Goal: Information Seeking & Learning: Learn about a topic

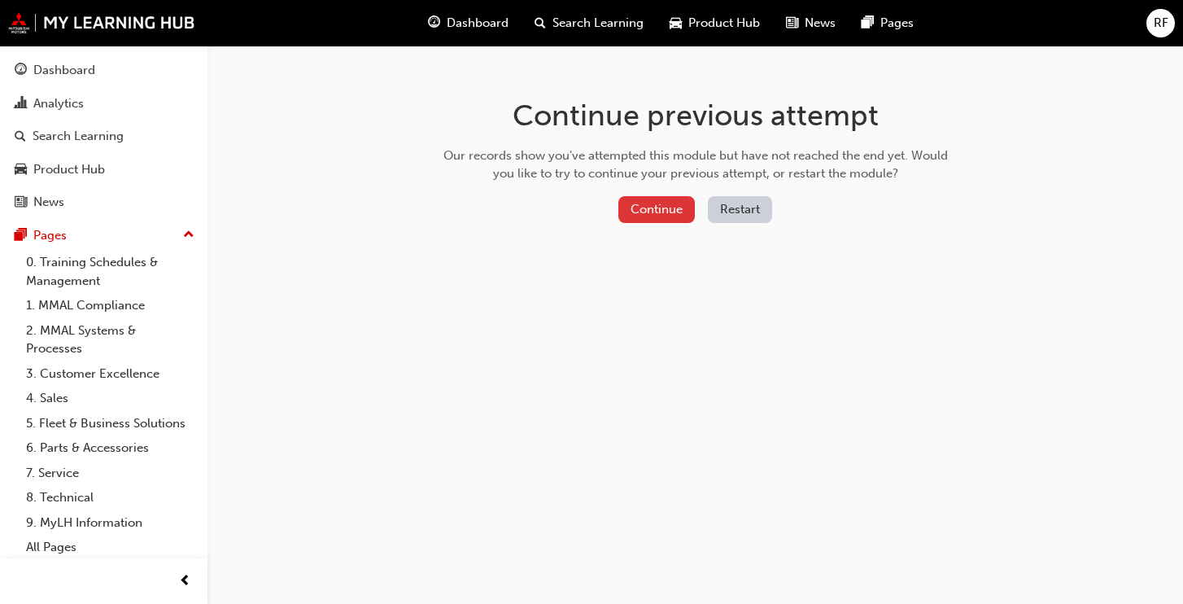
click at [660, 199] on button "Continue" at bounding box center [656, 209] width 76 height 27
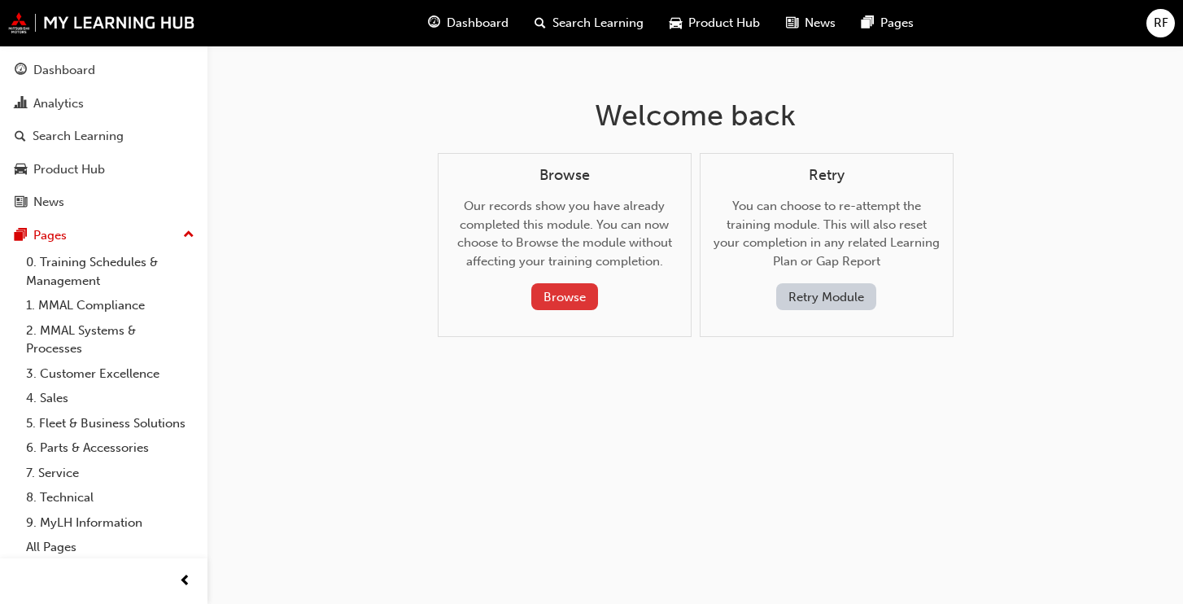
click at [556, 291] on button "Browse" at bounding box center [564, 296] width 67 height 27
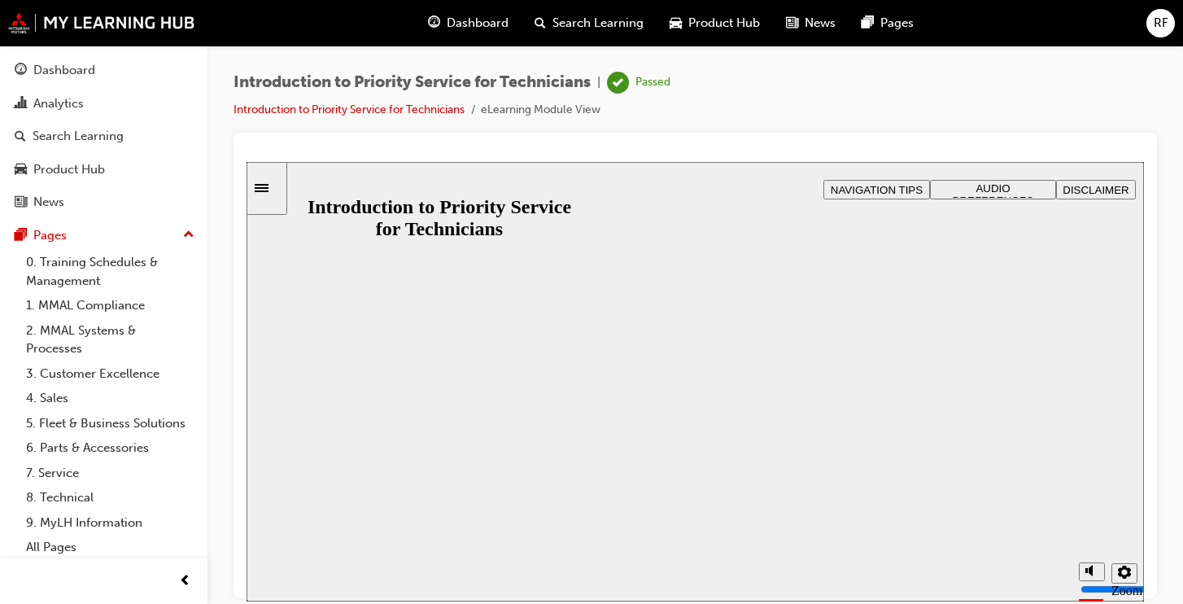
drag, startPoint x: 683, startPoint y: 434, endPoint x: 696, endPoint y: 416, distance: 22.1
drag, startPoint x: 699, startPoint y: 408, endPoint x: 732, endPoint y: 355, distance: 62.5
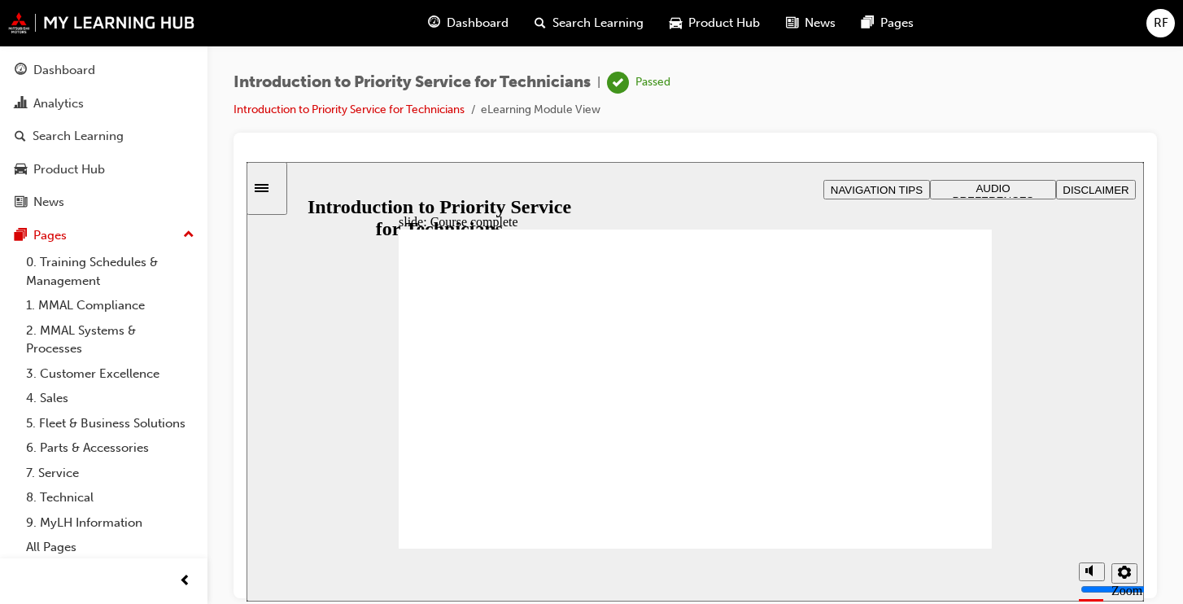
drag, startPoint x: 295, startPoint y: 185, endPoint x: 285, endPoint y: 189, distance: 10.6
click at [289, 187] on div "slide: Course complete Priority Service Program Course complete Introduction to…" at bounding box center [695, 380] width 897 height 439
click at [278, 192] on div "Sidebar Toggle" at bounding box center [267, 187] width 28 height 12
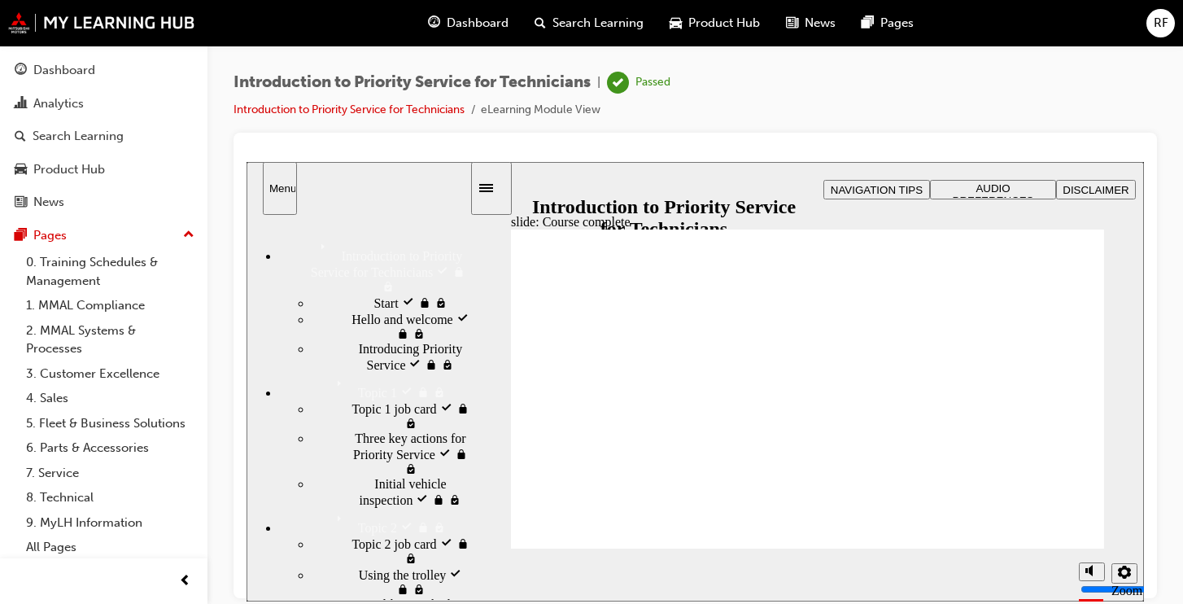
drag, startPoint x: 347, startPoint y: 452, endPoint x: 363, endPoint y: 443, distance: 19.0
click at [347, 430] on div "Topic 1 job card visited Topic 1 job card" at bounding box center [391, 414] width 158 height 31
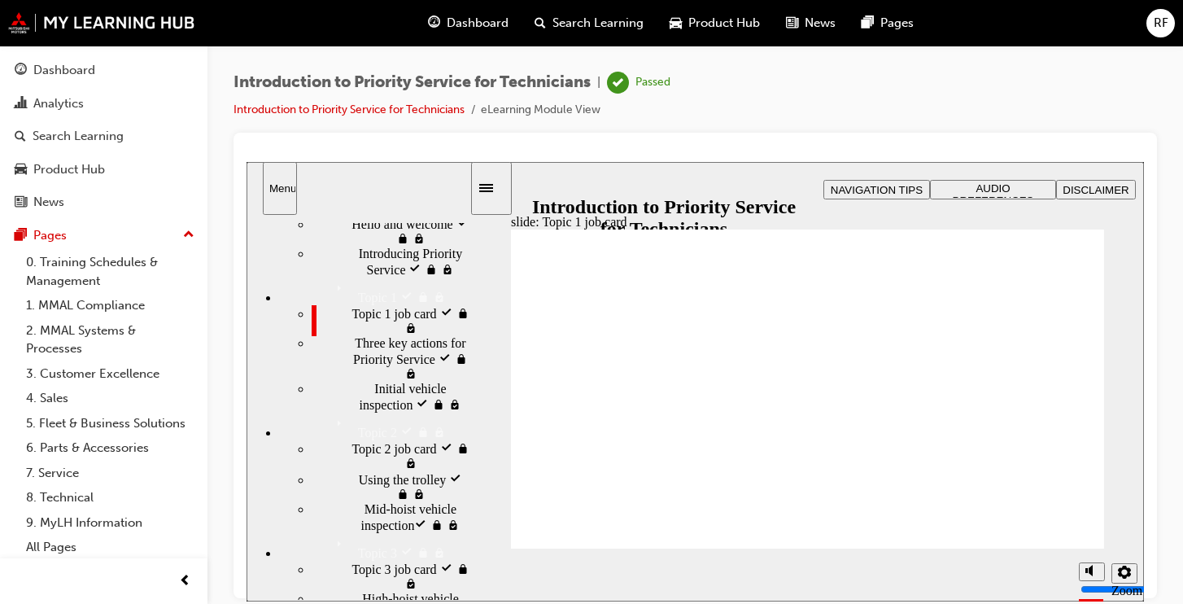
scroll to position [163, 0]
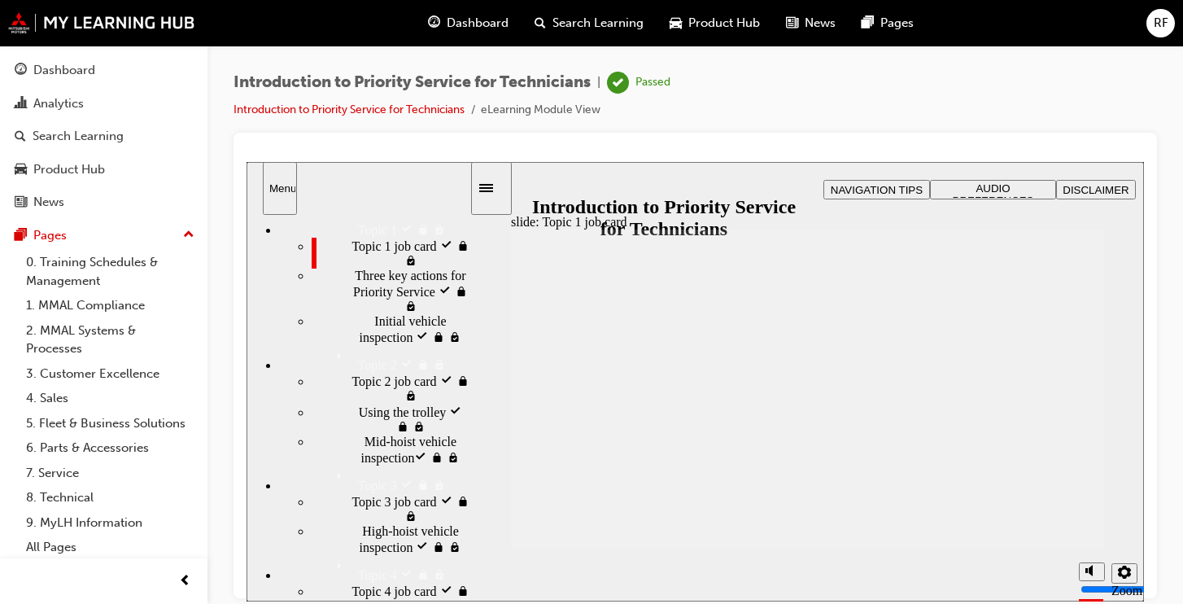
click at [375, 312] on span "Three key actions ​for Priority Service visited" at bounding box center [412, 290] width 115 height 44
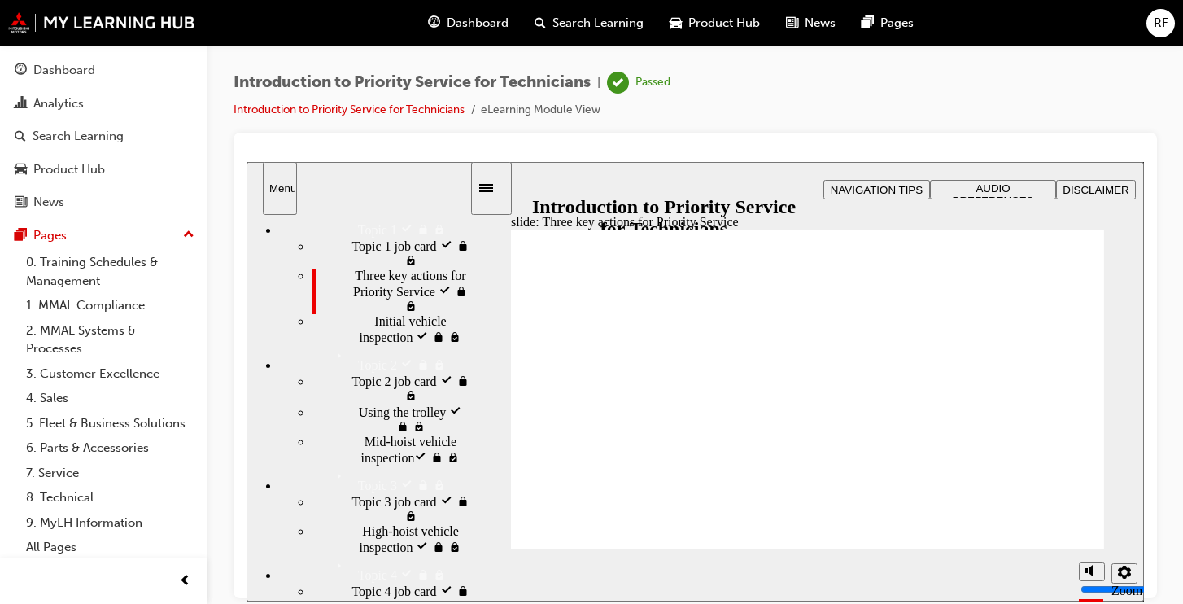
click at [378, 343] on span "Initial vehicle inspection visited" at bounding box center [421, 327] width 95 height 29
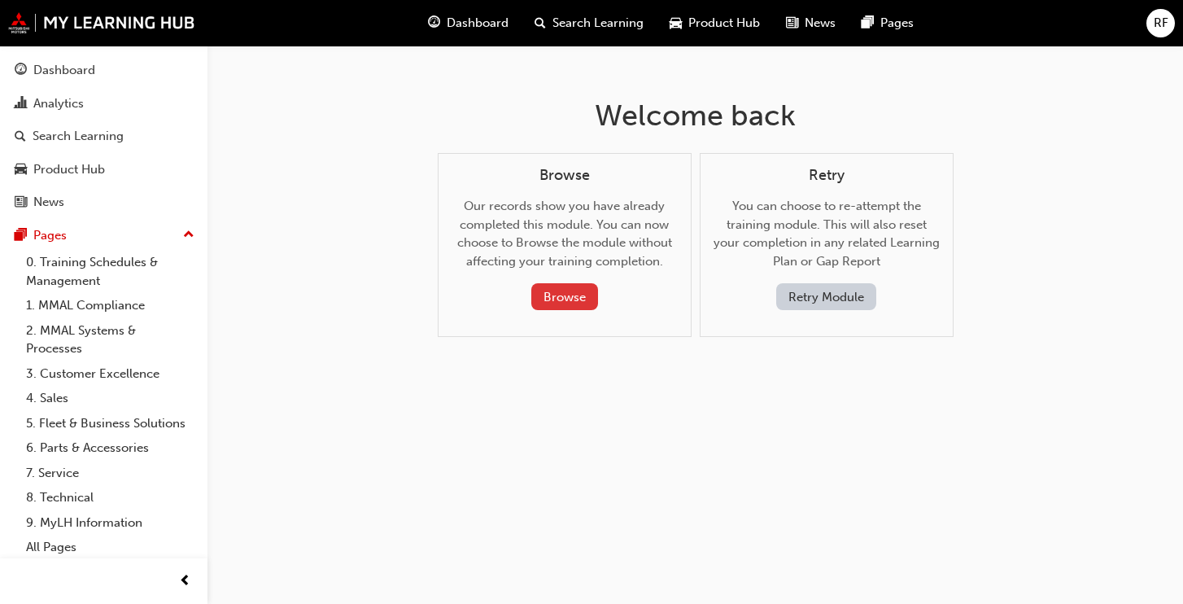
click at [561, 295] on button "Browse" at bounding box center [564, 296] width 67 height 27
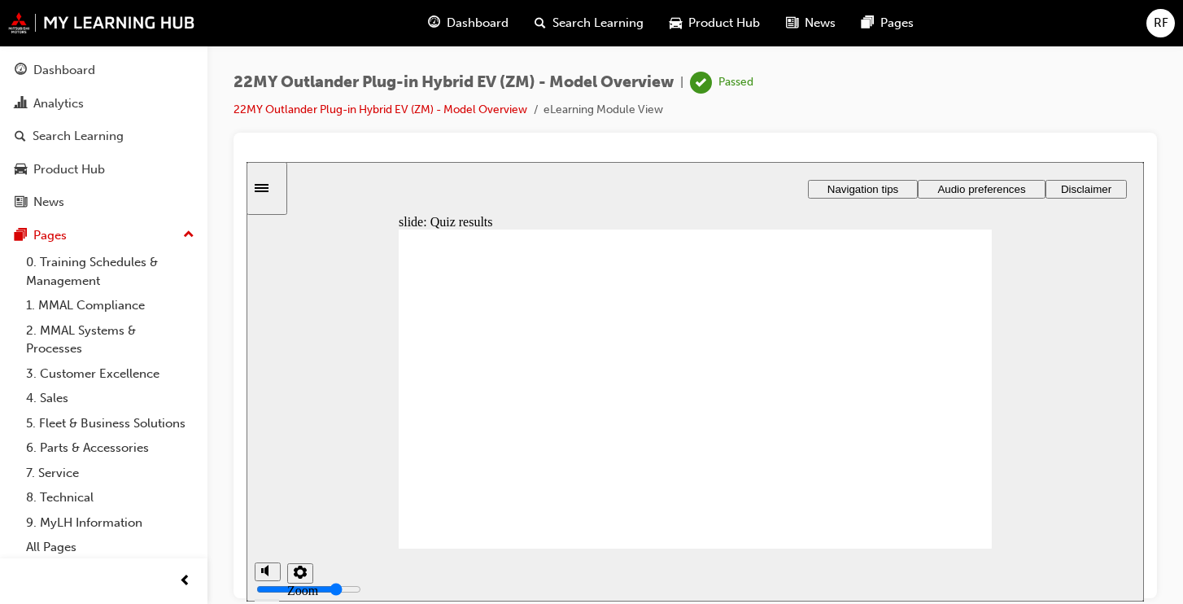
drag, startPoint x: 247, startPoint y: 181, endPoint x: 270, endPoint y: 196, distance: 27.1
click at [262, 193] on div "Sidebar Toggle" at bounding box center [267, 187] width 28 height 12
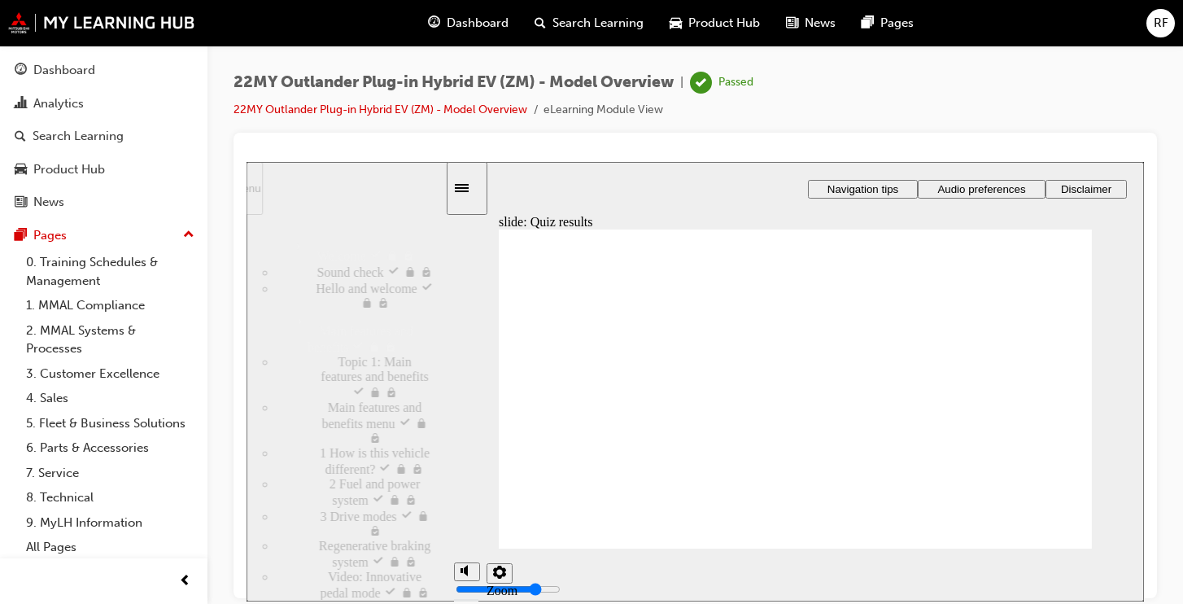
click at [270, 196] on div "Menu" at bounding box center [323, 187] width 225 height 53
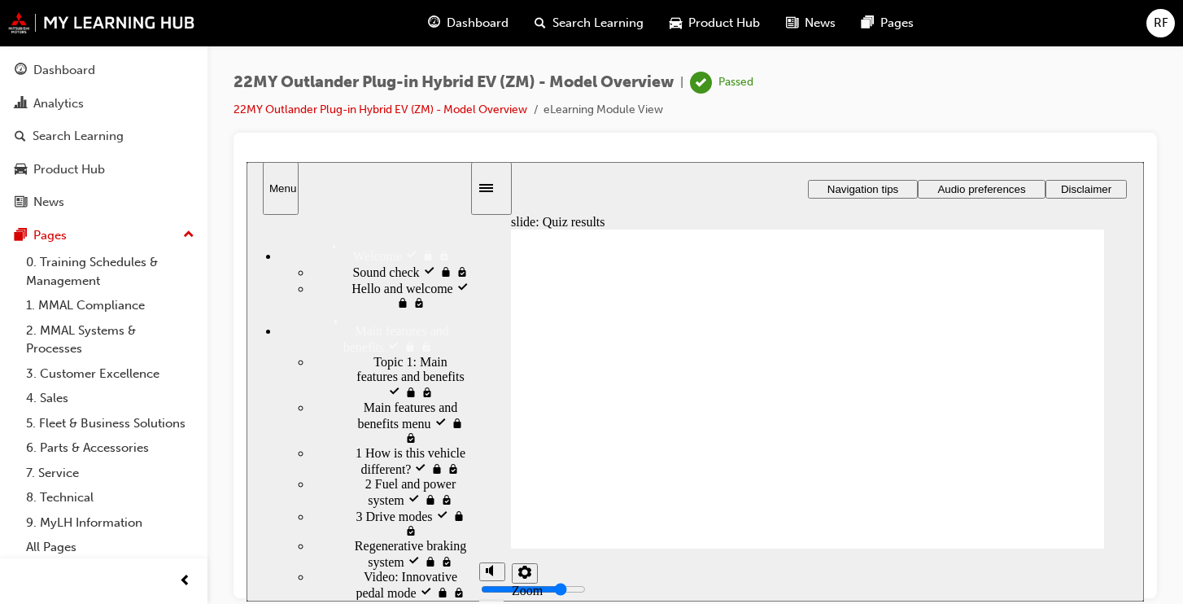
click at [373, 385] on span "Topic 1: Main features and benefits visited" at bounding box center [421, 376] width 96 height 44
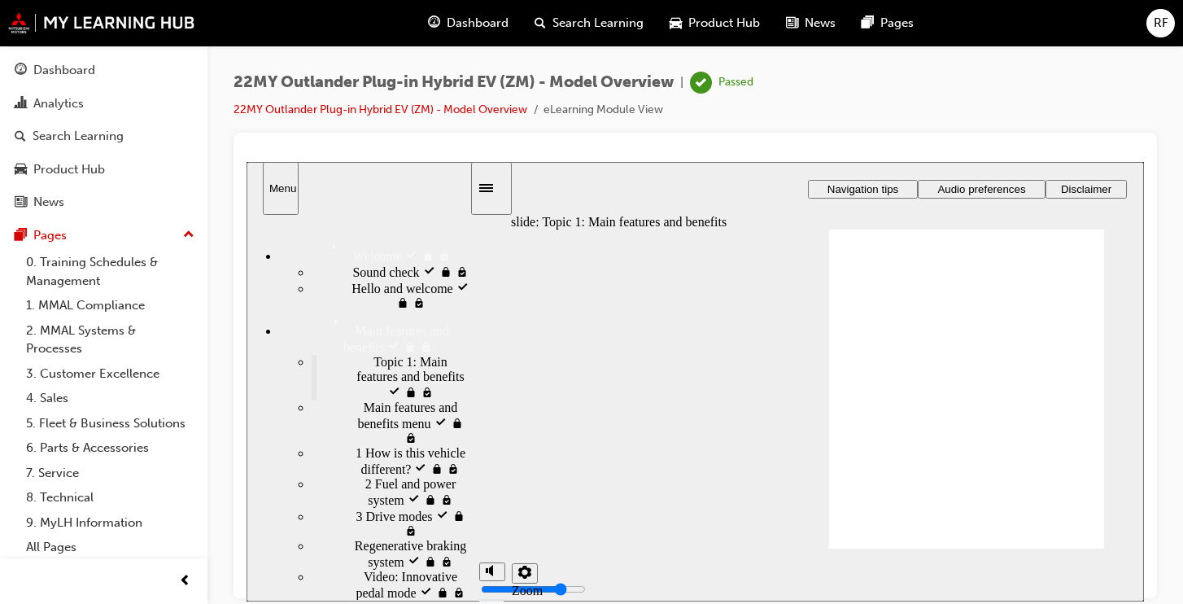
click at [364, 433] on span "Main features and benefits menu visited" at bounding box center [417, 421] width 106 height 44
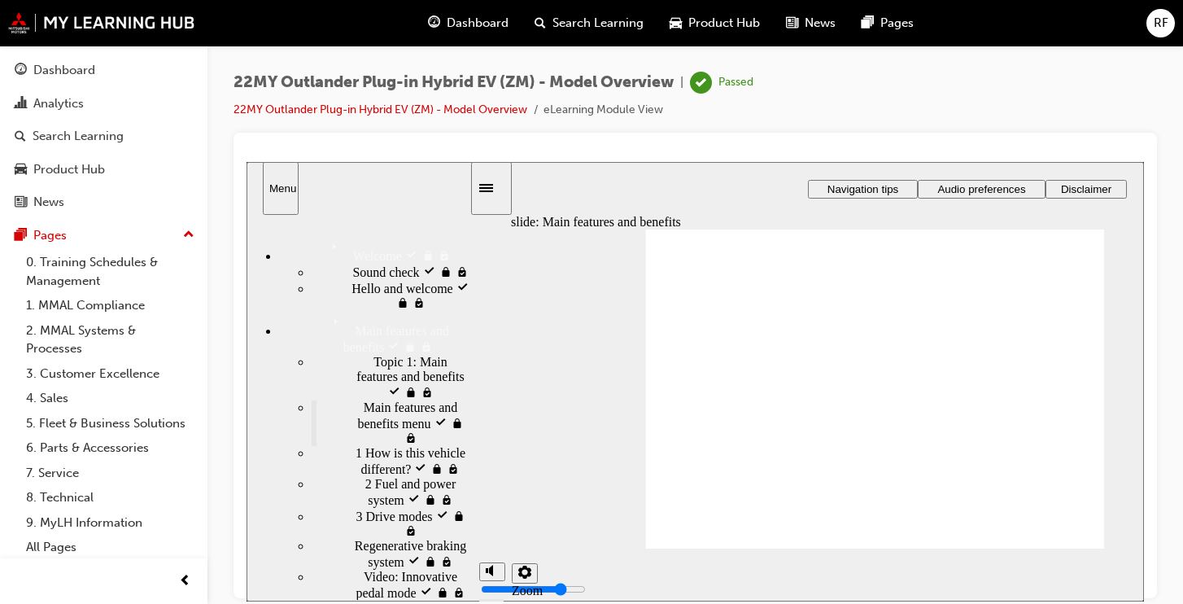
click at [369, 476] on div "1 How is this vehicle different? visited 1 How is this vehicle different?" at bounding box center [391, 460] width 158 height 31
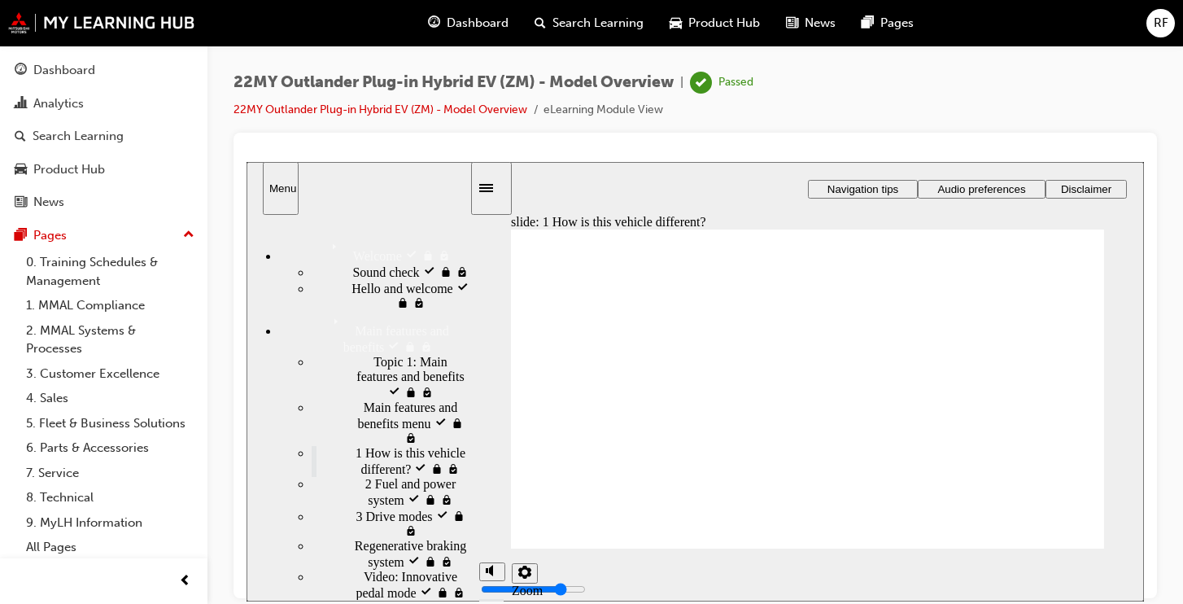
drag, startPoint x: 768, startPoint y: 483, endPoint x: 802, endPoint y: 507, distance: 41.5
